Goal: Information Seeking & Learning: Learn about a topic

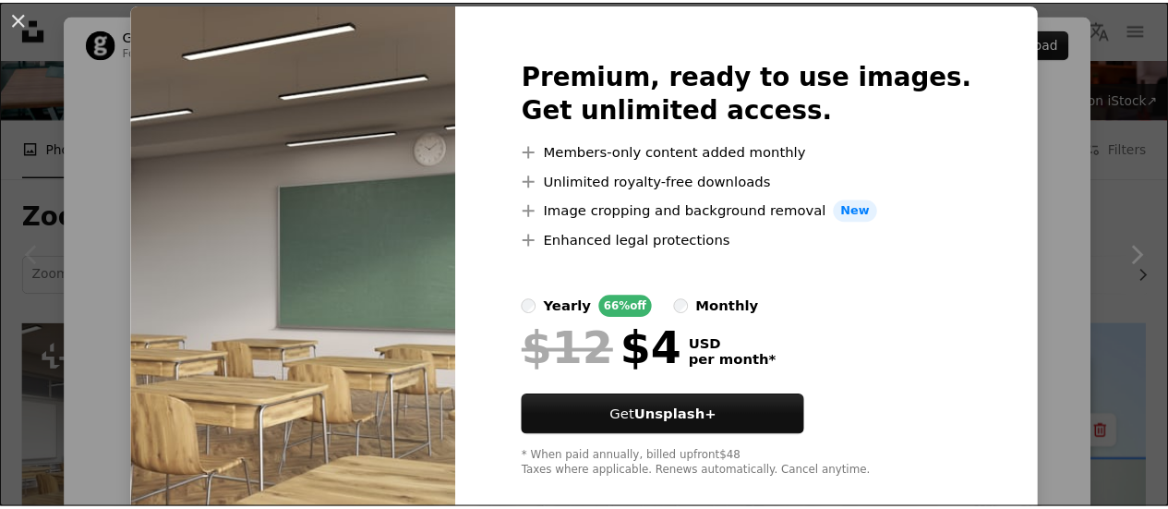
scroll to position [83, 0]
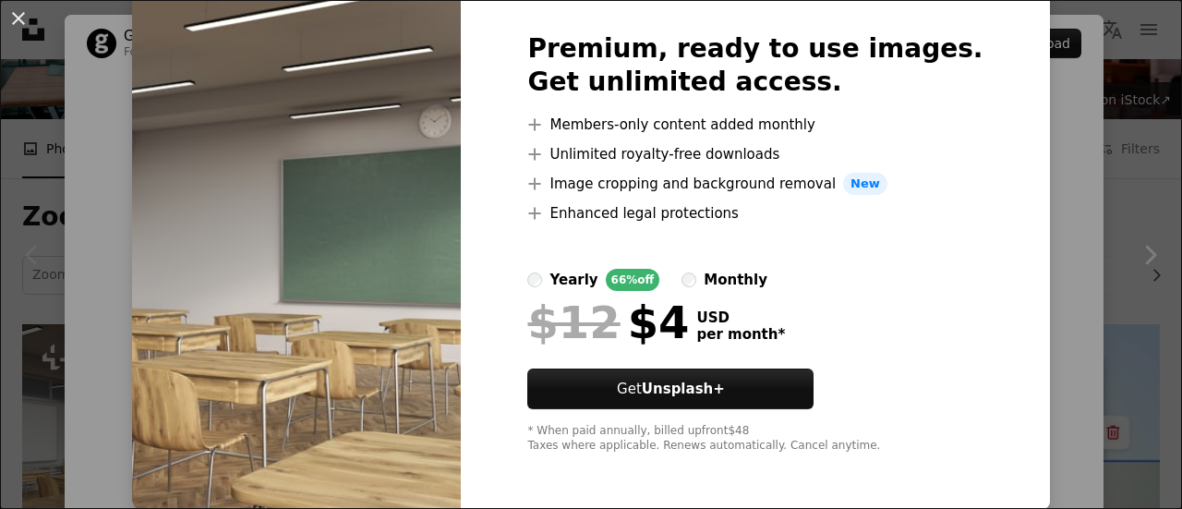
click at [1099, 188] on div "An X shape Premium, ready to use images. Get unlimited access. A plus sign Memb…" at bounding box center [591, 254] width 1182 height 509
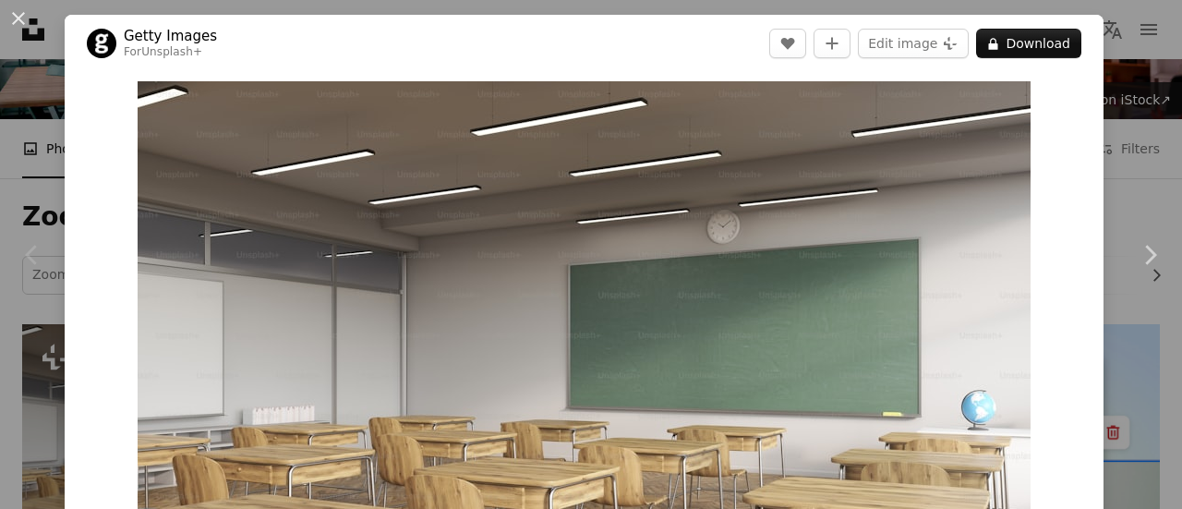
click at [1099, 188] on div "An X shape Chevron left Chevron right Getty Images For Unsplash+ A heart A plus…" at bounding box center [591, 254] width 1182 height 509
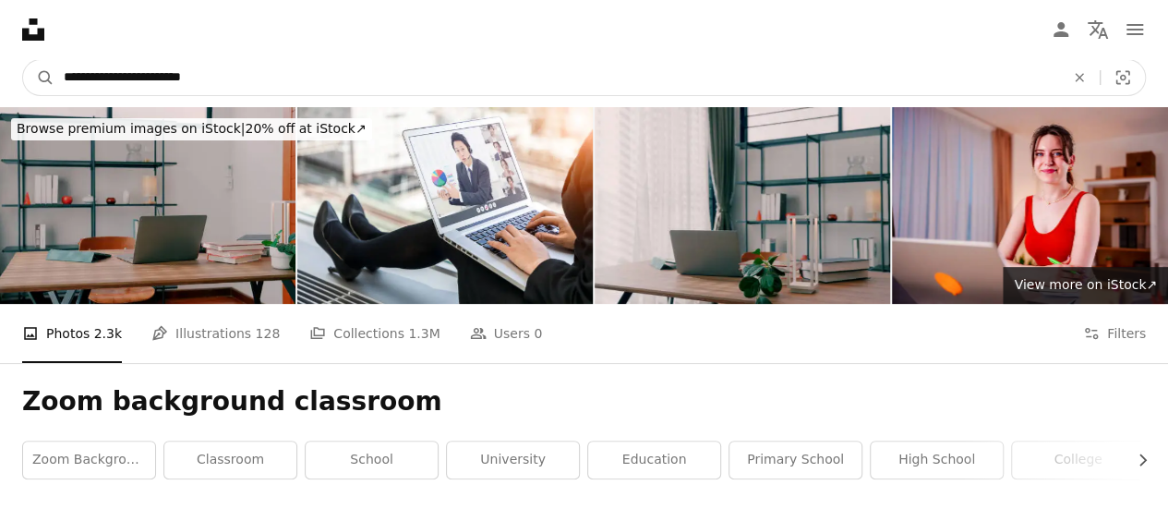
drag, startPoint x: 236, startPoint y: 84, endPoint x: 0, endPoint y: 90, distance: 236.5
click at [0, 90] on nav "**********" at bounding box center [584, 77] width 1168 height 59
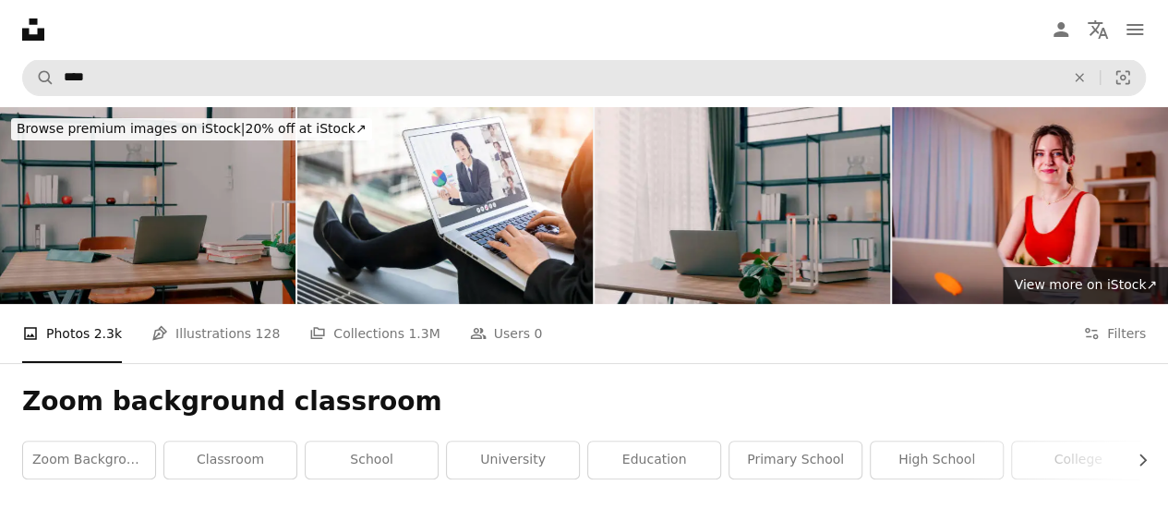
click at [46, 156] on img at bounding box center [147, 205] width 295 height 197
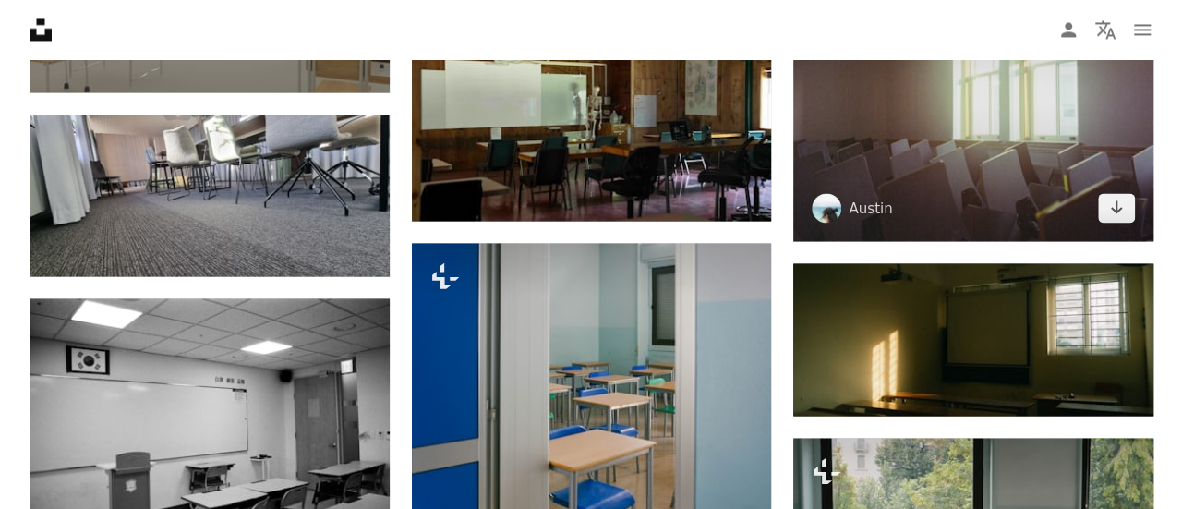
scroll to position [1847, 0]
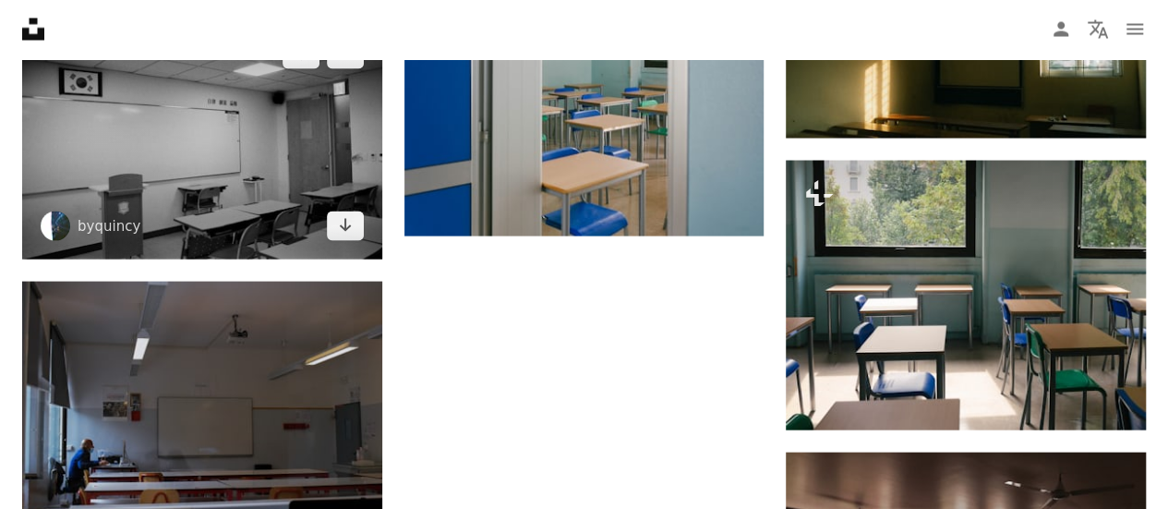
click at [209, 153] on img at bounding box center [202, 140] width 360 height 238
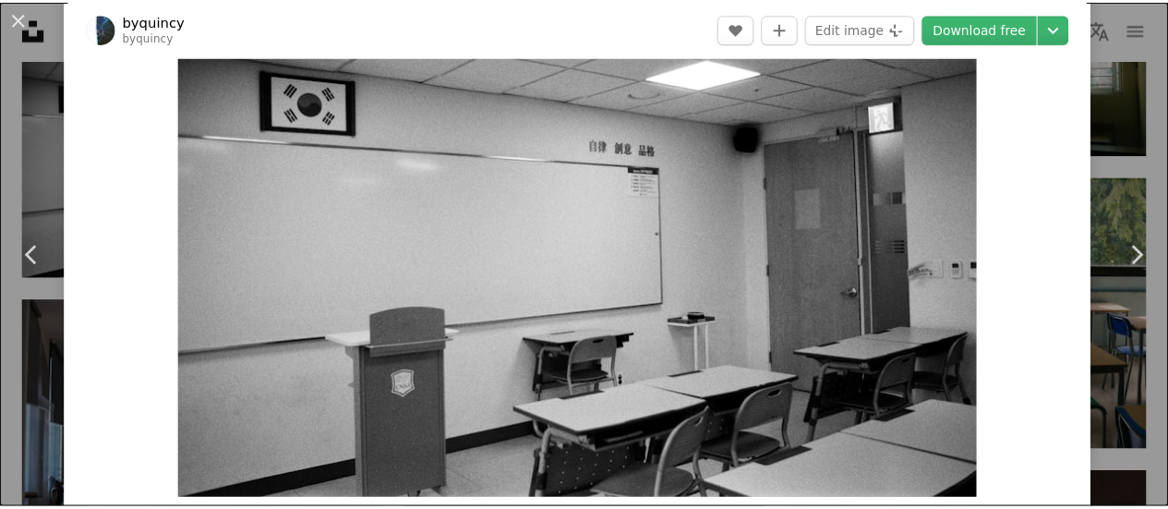
scroll to position [185, 0]
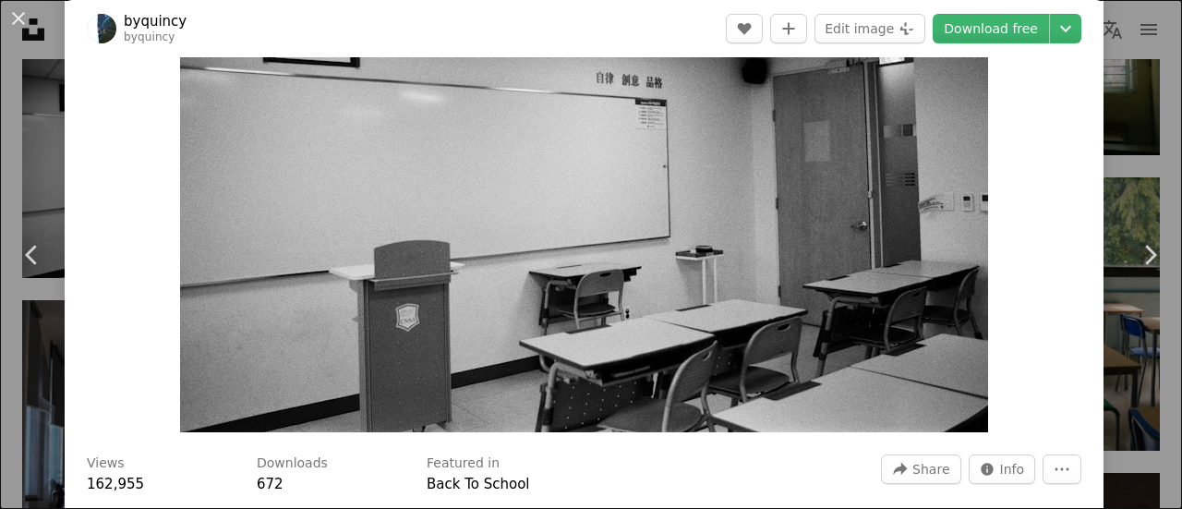
click at [1138, 151] on div "An X shape Chevron left Chevron right byquincy byquincy A heart A plus sign Edi…" at bounding box center [591, 254] width 1182 height 509
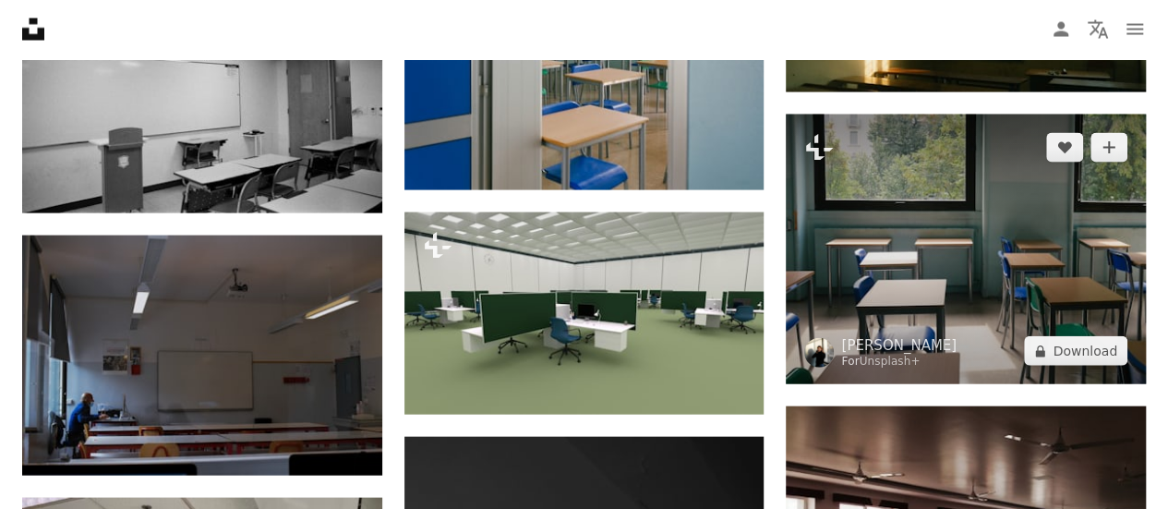
scroll to position [1847, 0]
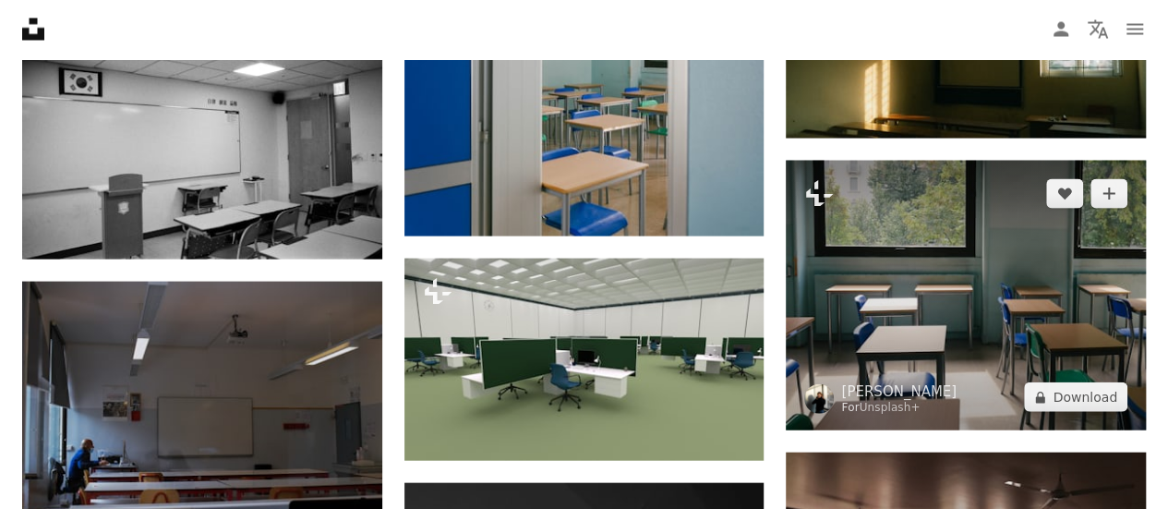
click at [981, 233] on img at bounding box center [966, 296] width 360 height 270
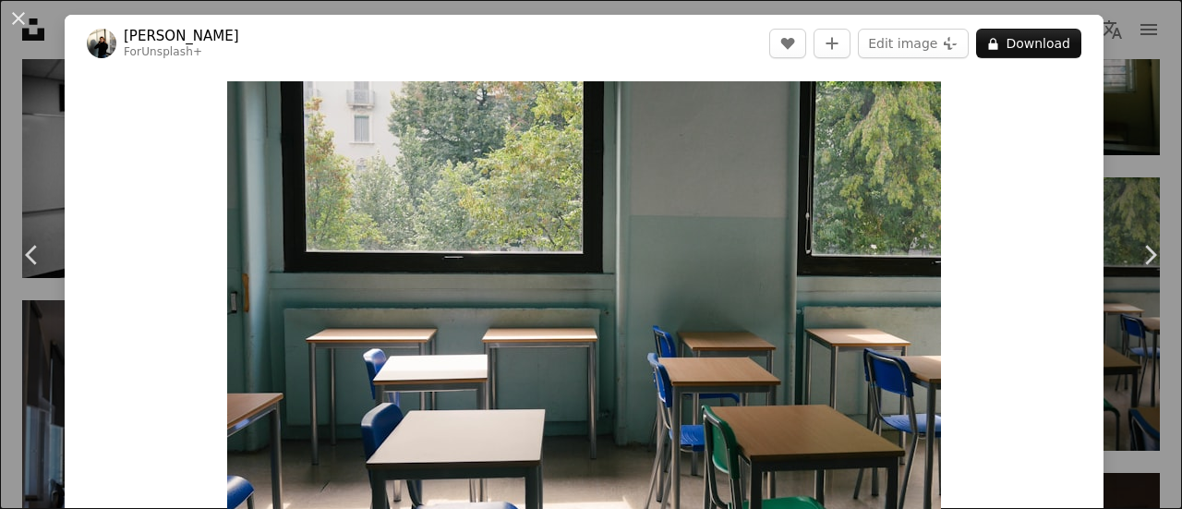
click at [1100, 152] on div "An X shape Chevron left Chevron right [PERSON_NAME] For Unsplash+ A heart A plu…" at bounding box center [591, 254] width 1182 height 509
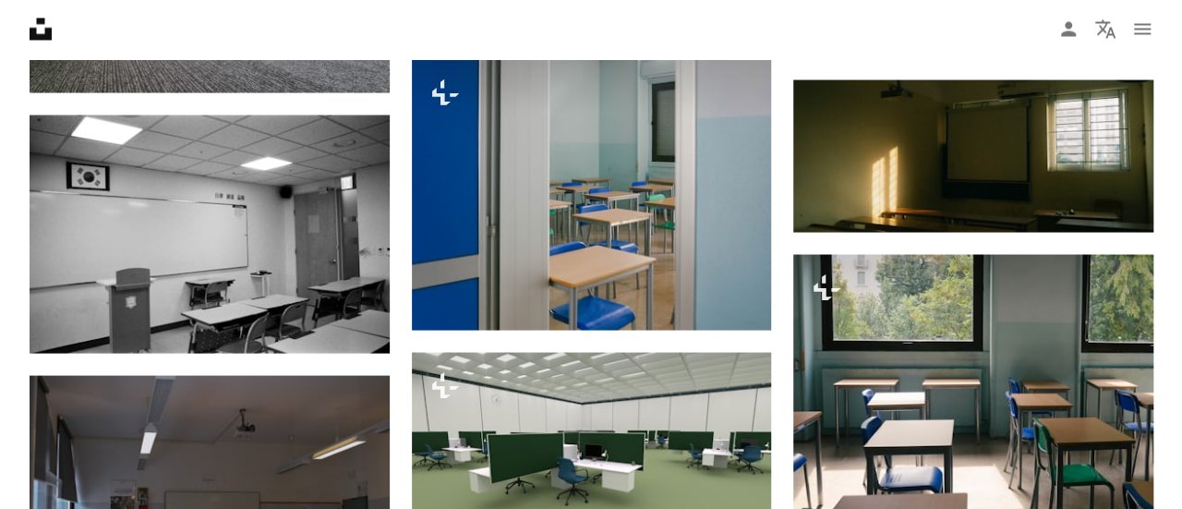
scroll to position [1570, 0]
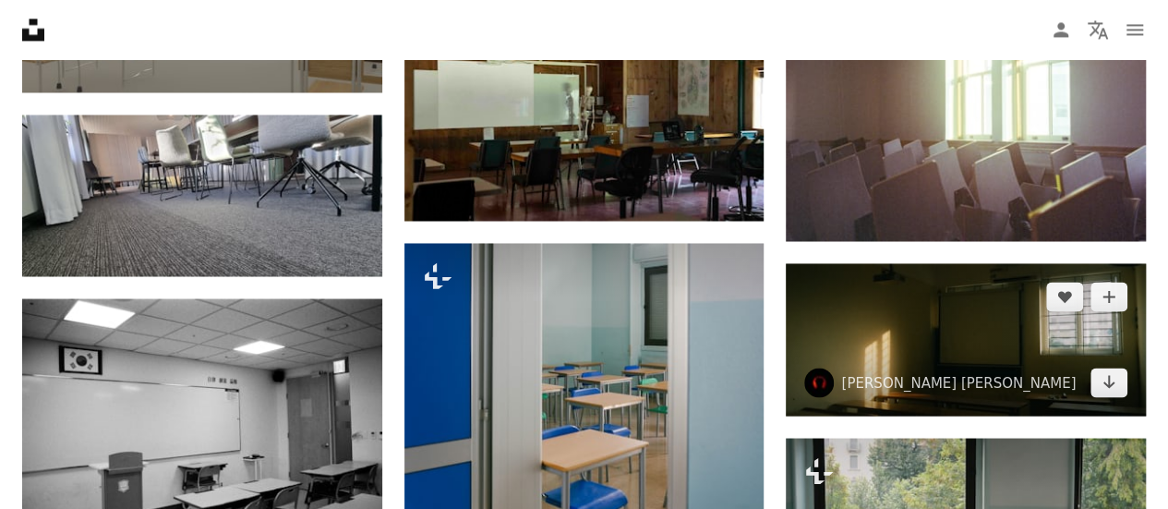
click at [948, 316] on img at bounding box center [966, 339] width 360 height 153
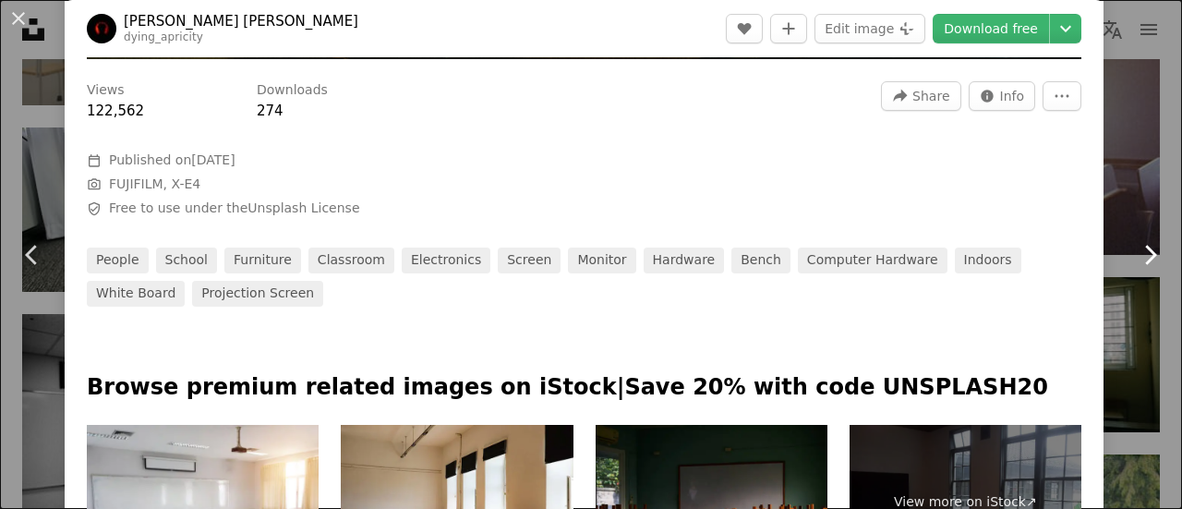
click at [1130, 195] on link "Chevron right" at bounding box center [1149, 254] width 65 height 177
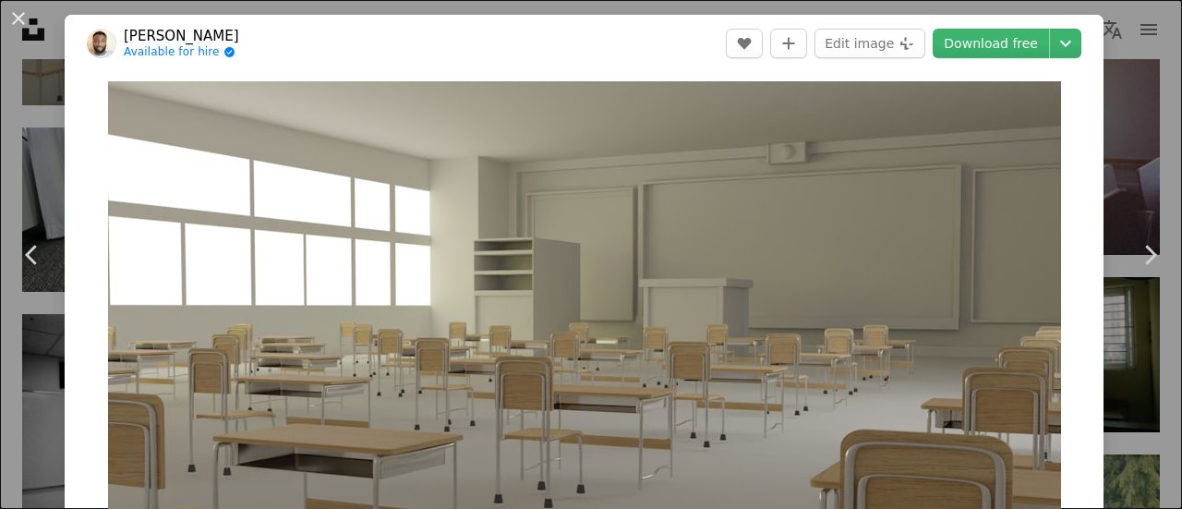
click at [0, 162] on div "An X shape Chevron left Chevron right [PERSON_NAME] Available for hire A checkm…" at bounding box center [591, 254] width 1182 height 509
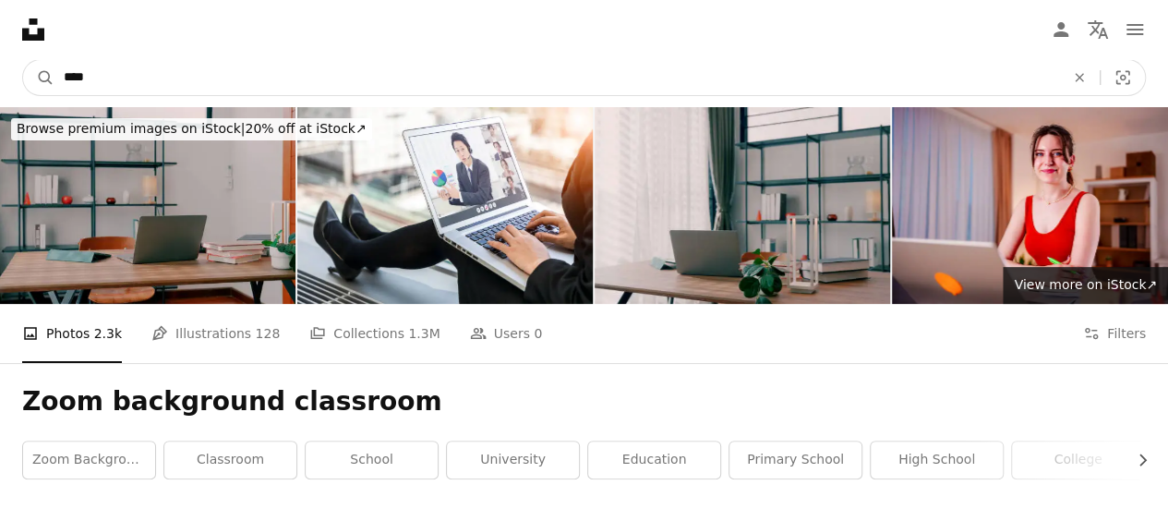
click at [193, 67] on input "****" at bounding box center [556, 77] width 1005 height 35
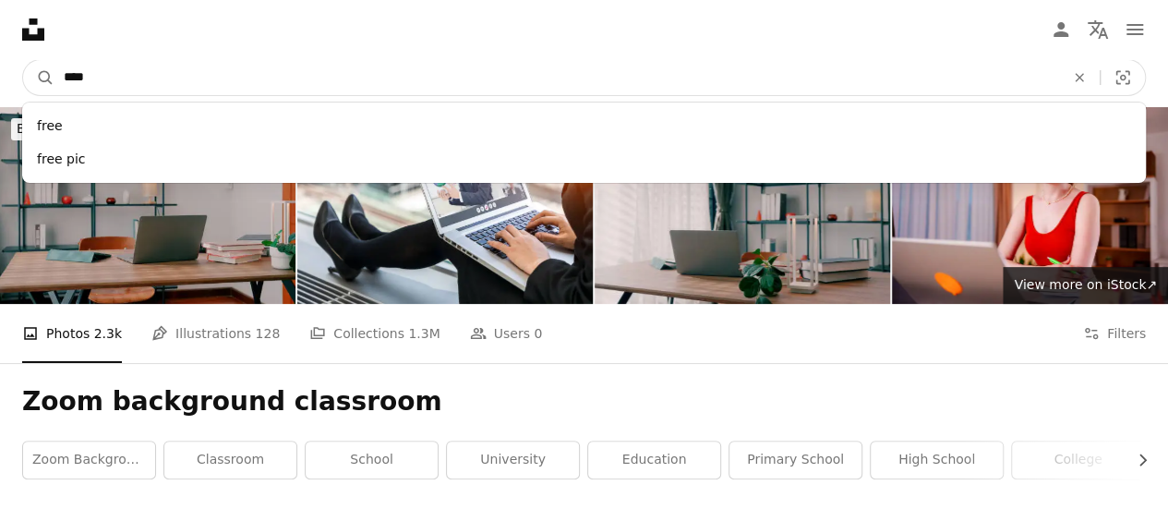
drag, startPoint x: 193, startPoint y: 67, endPoint x: 0, endPoint y: 75, distance: 193.1
click at [0, 75] on nav "A magnifying glass **** free free pic An X shape Visual search Filters Get Unsp…" at bounding box center [584, 77] width 1168 height 59
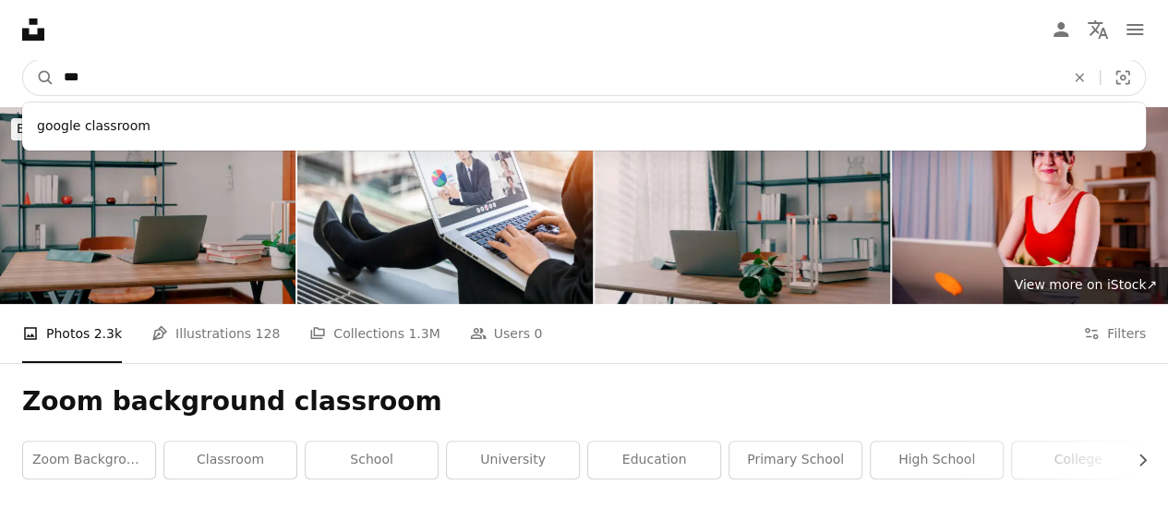
type input "*"
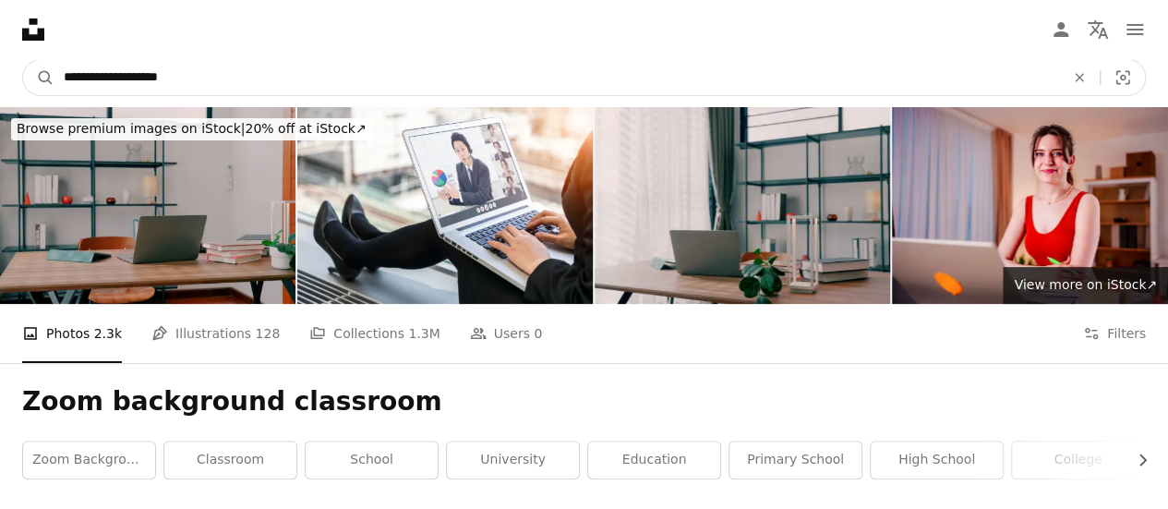
type input "**********"
click at [23, 60] on button "A magnifying glass" at bounding box center [38, 77] width 31 height 35
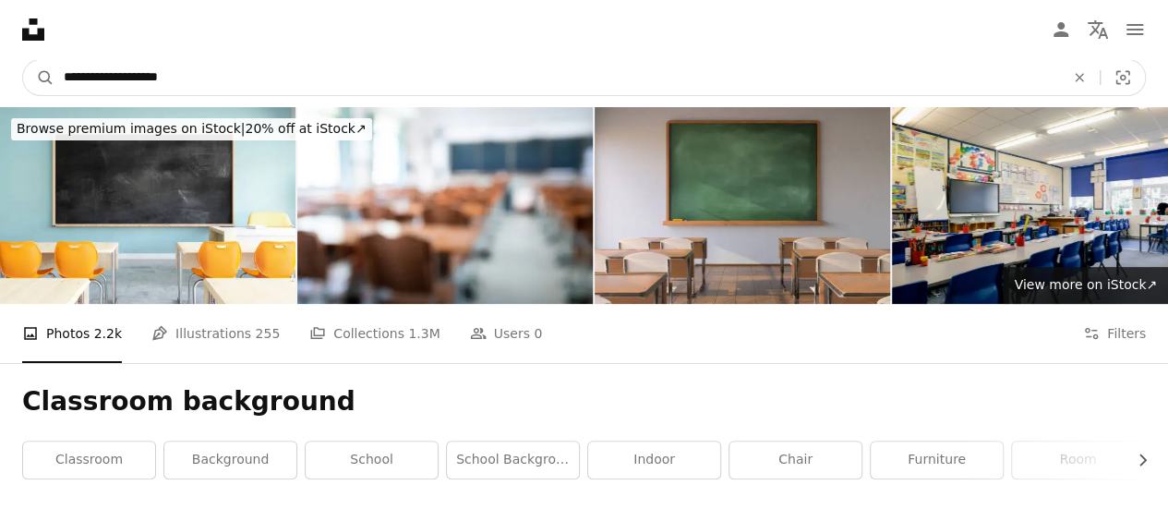
click at [63, 74] on input "**********" at bounding box center [556, 77] width 1005 height 35
type input "**********"
click button "A magnifying glass" at bounding box center [38, 77] width 31 height 35
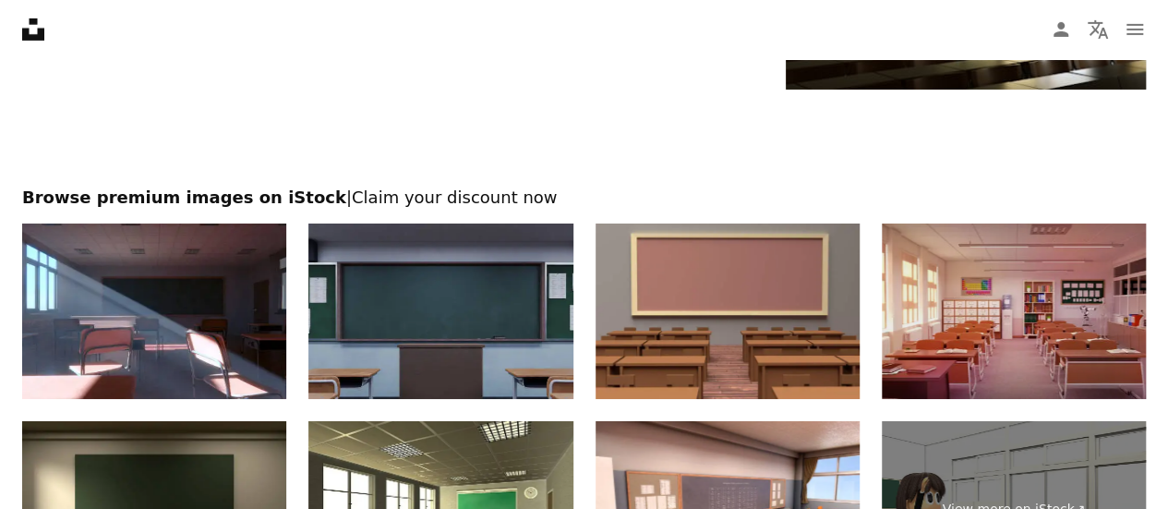
scroll to position [3139, 0]
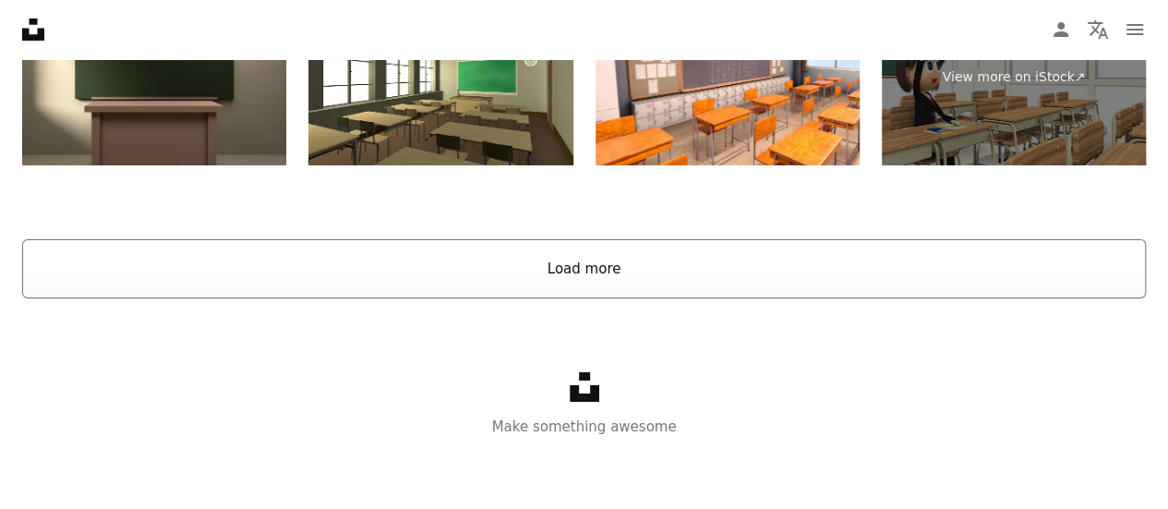
click at [957, 259] on button "Load more" at bounding box center [584, 268] width 1124 height 59
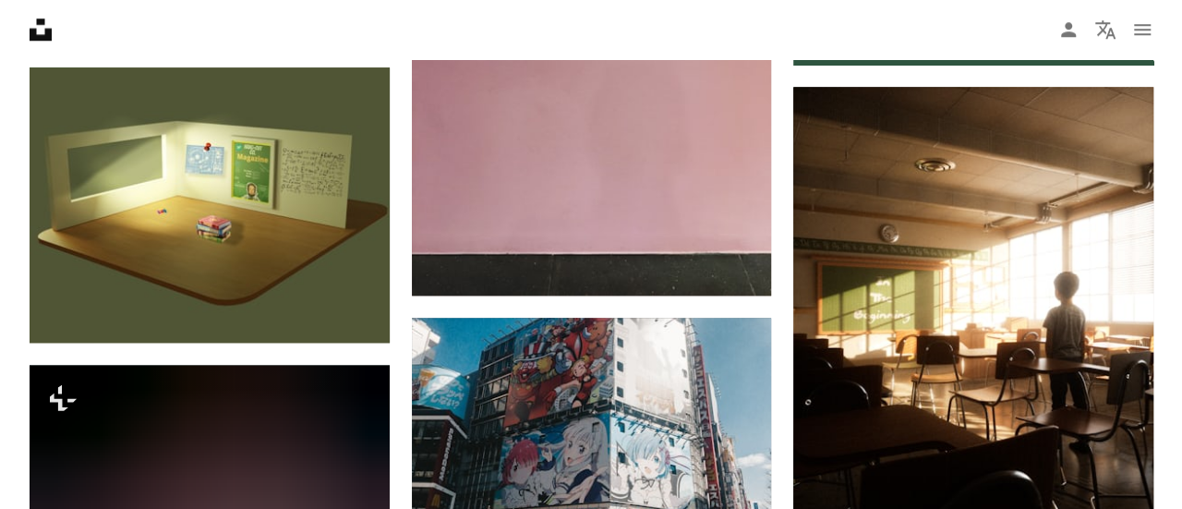
scroll to position [284, 0]
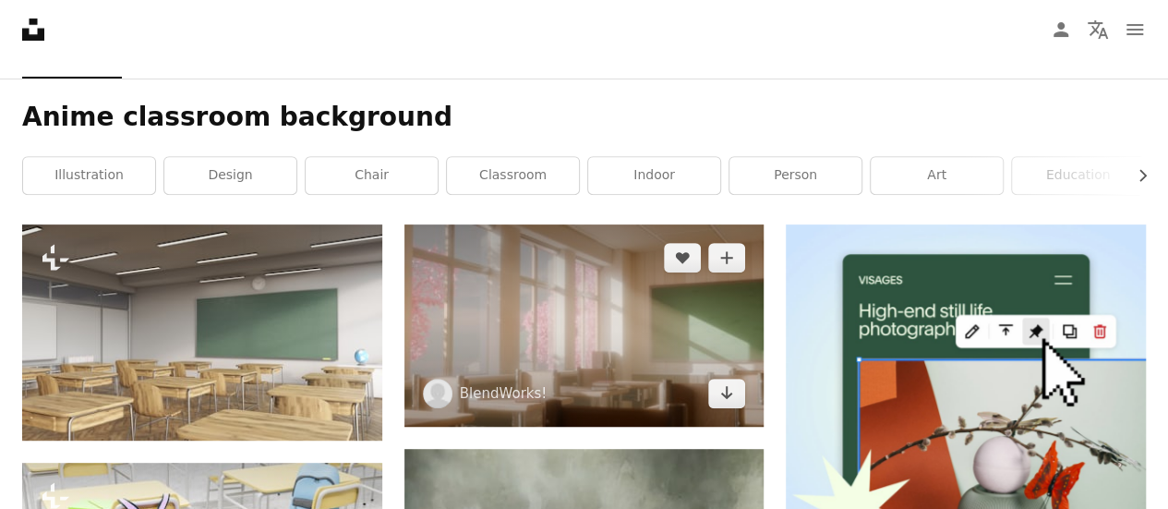
click at [566, 349] on img at bounding box center [584, 325] width 360 height 202
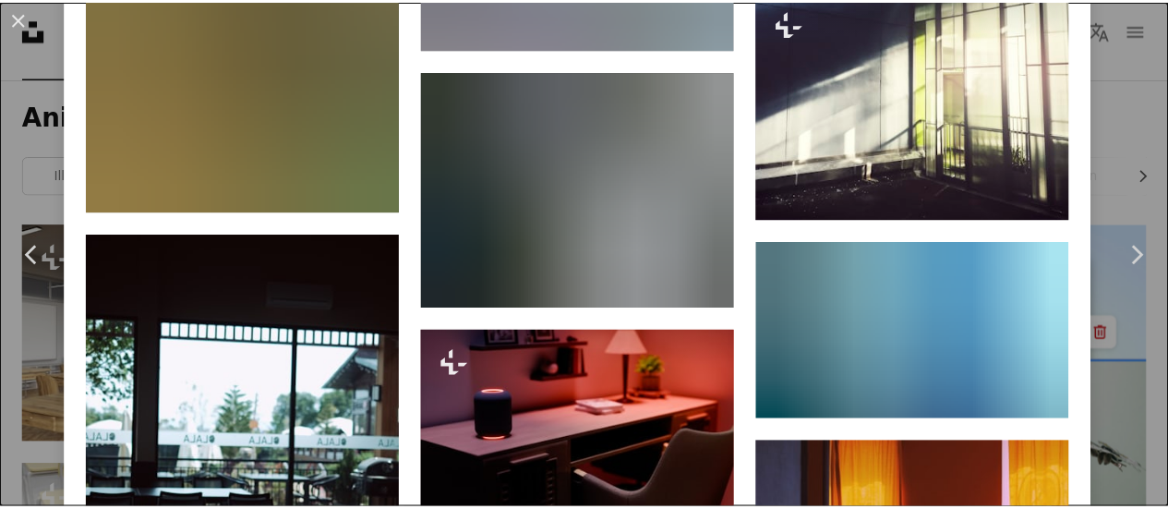
scroll to position [2401, 0]
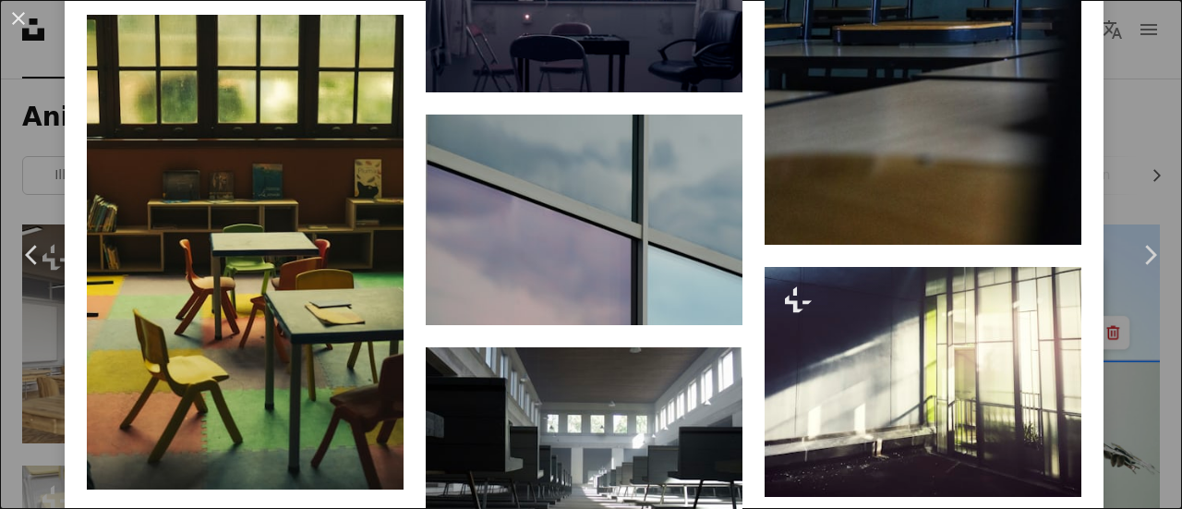
click at [1095, 119] on div "An X shape Chevron left Chevron right BlendWorks! blendworks A heart A plus sig…" at bounding box center [591, 254] width 1182 height 509
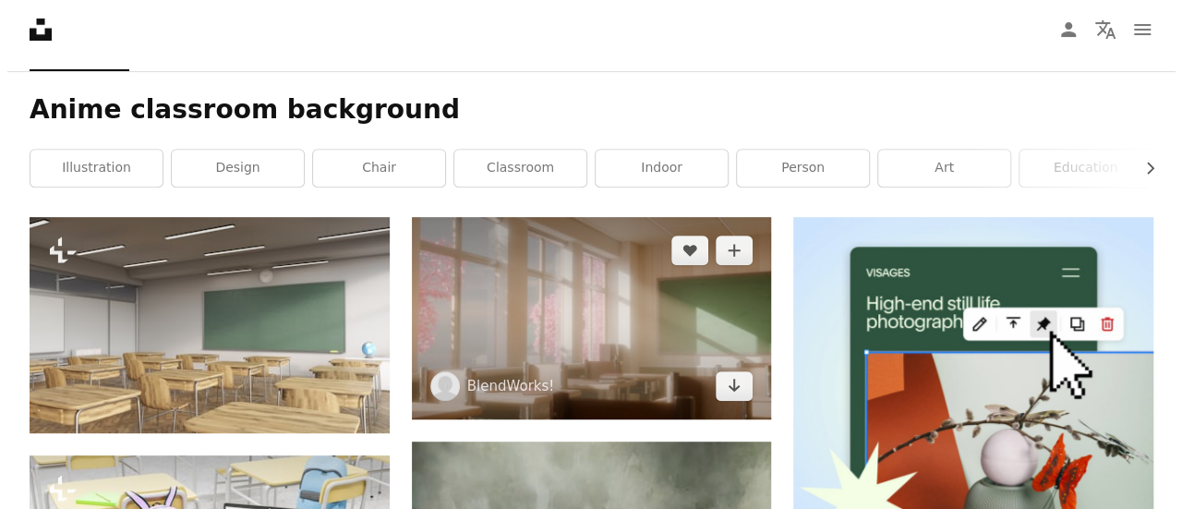
scroll to position [284, 0]
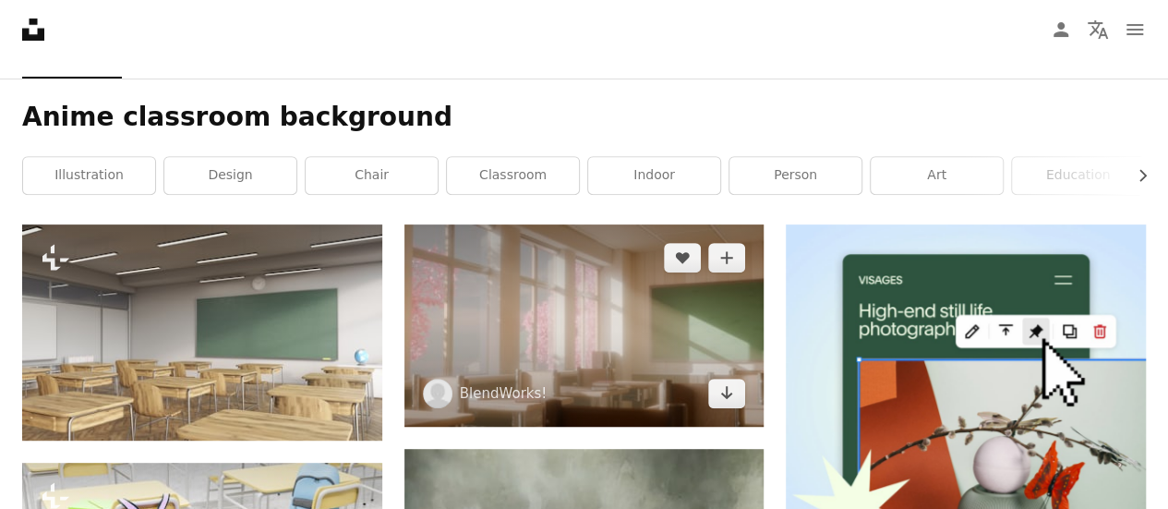
click at [618, 308] on img at bounding box center [584, 325] width 360 height 202
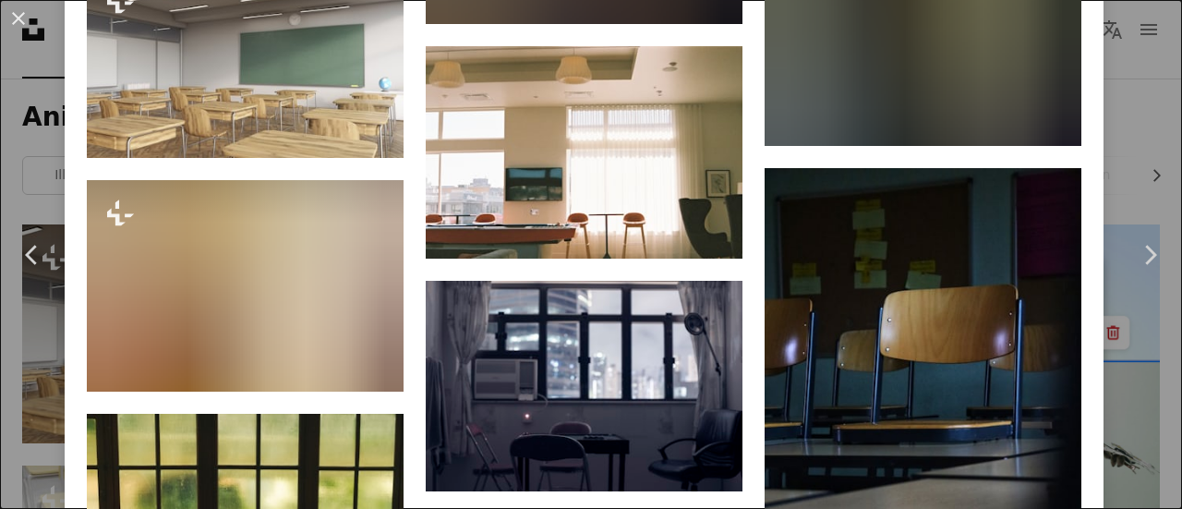
scroll to position [2124, 0]
